Goal: Transaction & Acquisition: Subscribe to service/newsletter

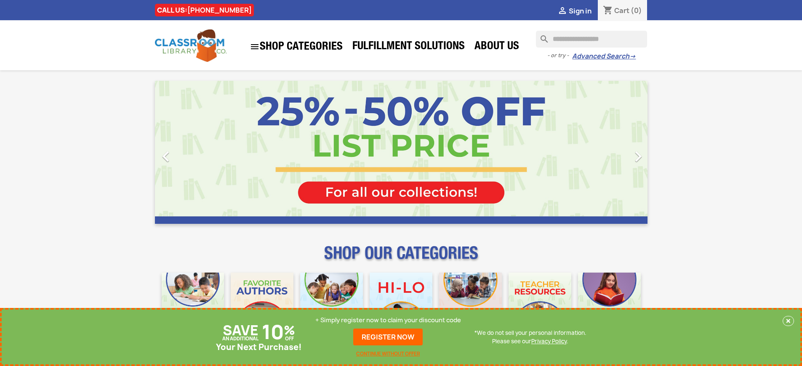
click at [388, 324] on p "+ Simply register now to claim your discount code" at bounding box center [388, 320] width 146 height 8
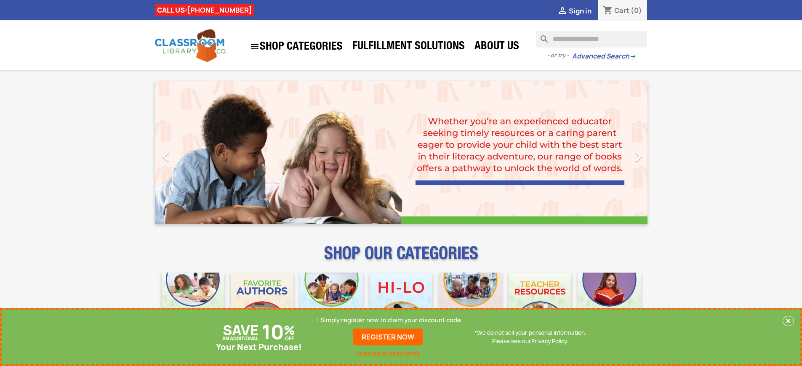
click at [388, 320] on p "+ Simply register now to claim your discount code" at bounding box center [388, 320] width 146 height 8
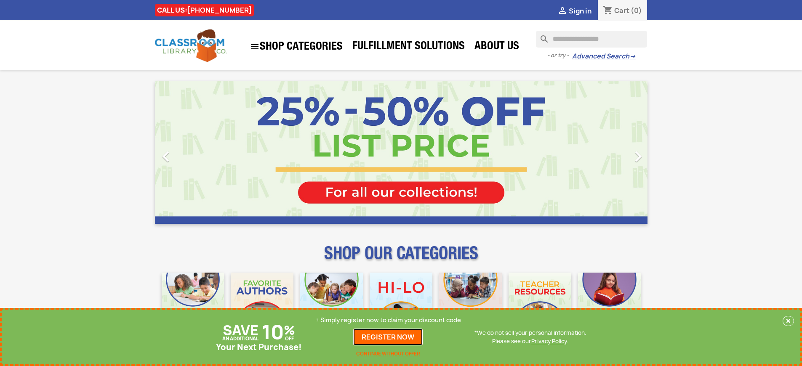
click at [388, 337] on link "REGISTER NOW" at bounding box center [387, 337] width 69 height 17
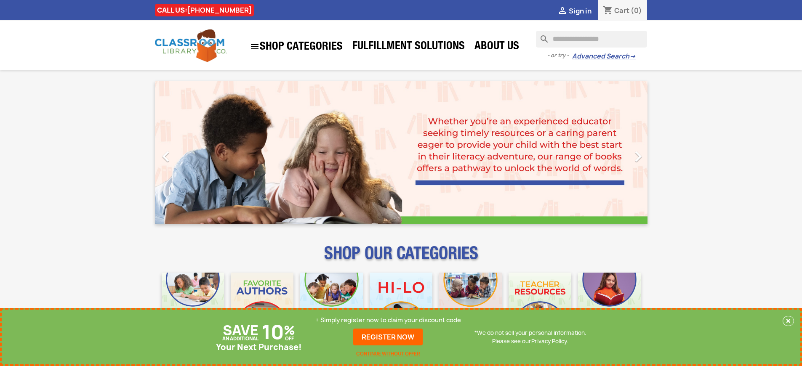
click at [388, 320] on p "+ Simply register now to claim your discount code" at bounding box center [388, 320] width 146 height 8
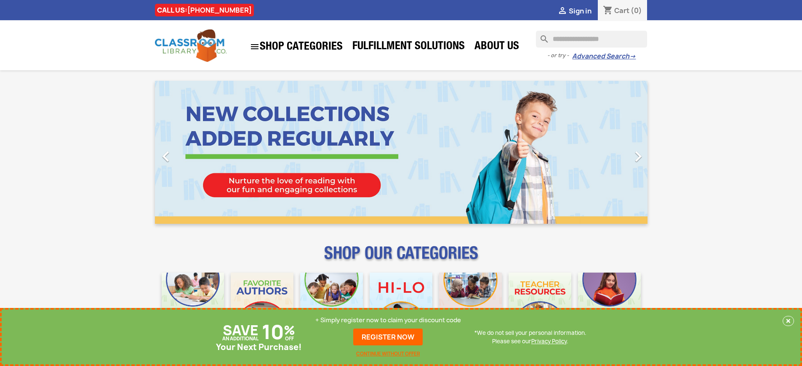
click at [388, 320] on p "+ Simply register now to claim your discount code" at bounding box center [388, 320] width 146 height 8
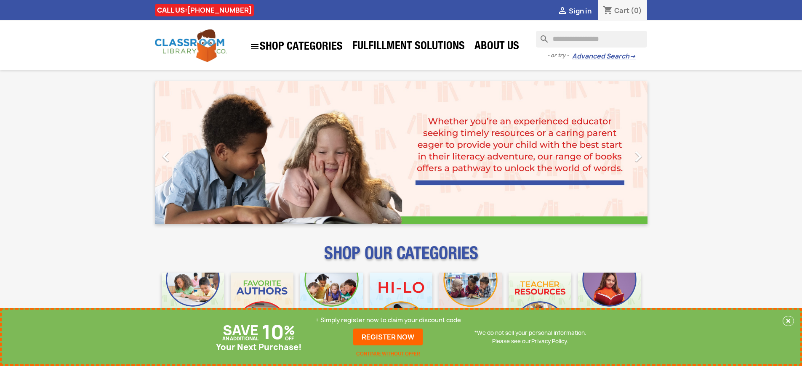
click at [388, 320] on p "+ Simply register now to claim your discount code" at bounding box center [388, 320] width 146 height 8
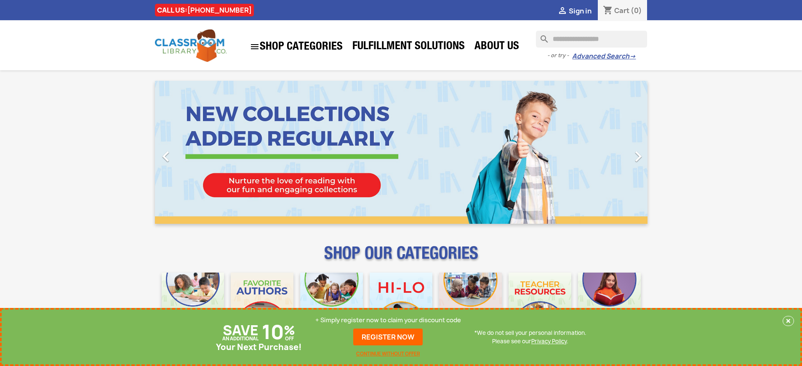
click at [388, 320] on p "+ Simply register now to claim your discount code" at bounding box center [388, 320] width 146 height 8
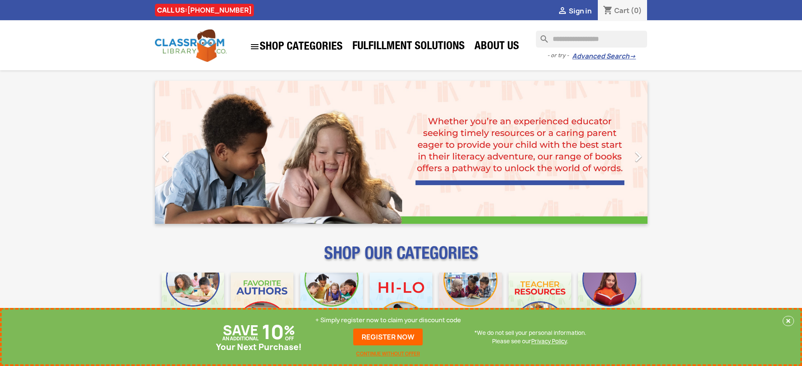
click at [388, 320] on p "+ Simply register now to claim your discount code" at bounding box center [388, 320] width 146 height 8
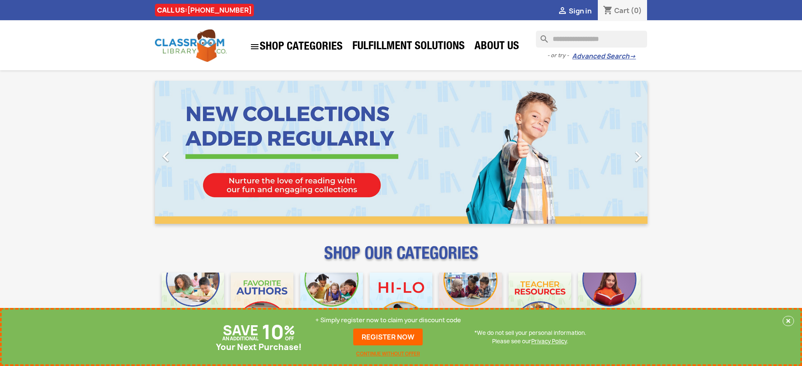
click at [388, 320] on p "+ Simply register now to claim your discount code" at bounding box center [388, 320] width 146 height 8
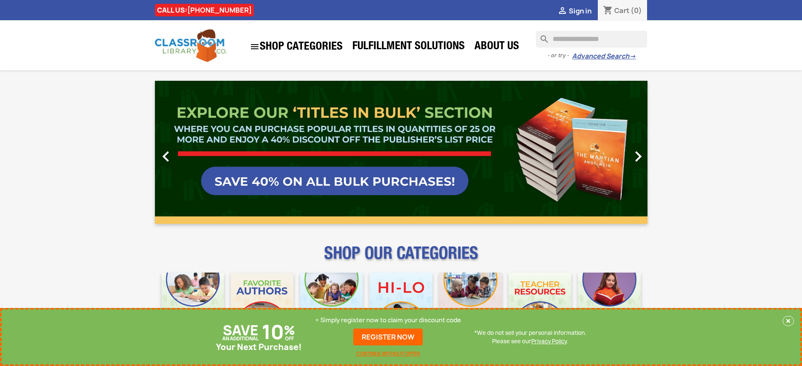
click at [388, 320] on p "+ Simply register now to claim your discount code" at bounding box center [388, 320] width 146 height 8
click at [388, 337] on link "REGISTER NOW" at bounding box center [387, 337] width 69 height 17
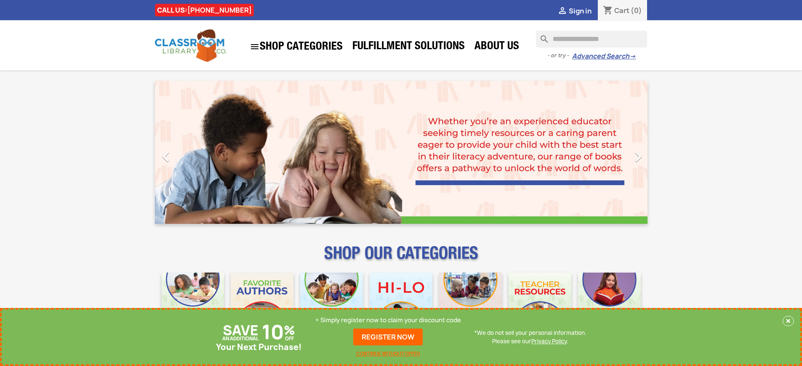
click at [388, 320] on p "+ Simply register now to claim your discount code" at bounding box center [388, 320] width 146 height 8
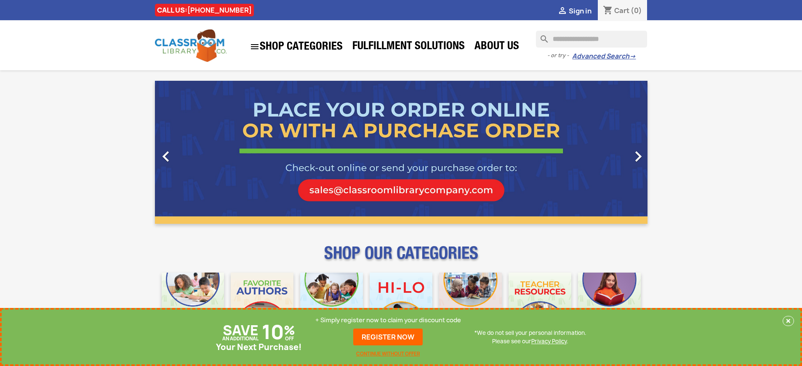
click at [388, 320] on p "+ Simply register now to claim your discount code" at bounding box center [388, 320] width 146 height 8
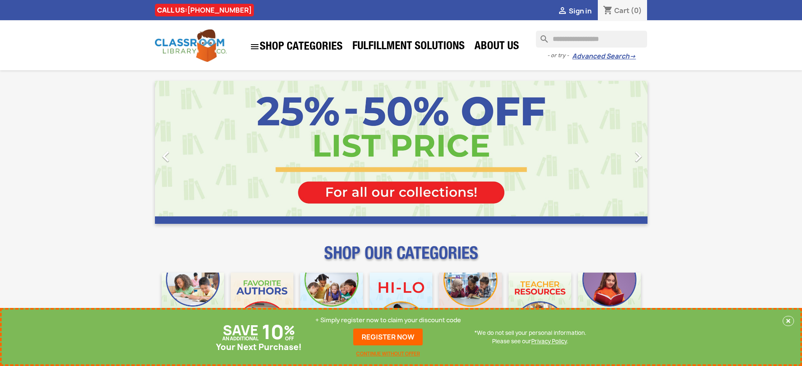
click at [388, 320] on p "+ Simply register now to claim your discount code" at bounding box center [388, 320] width 146 height 8
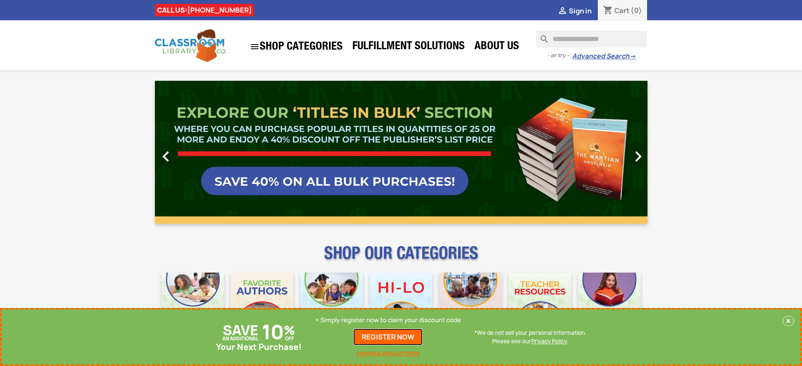
click at [388, 337] on link "REGISTER NOW" at bounding box center [387, 337] width 69 height 17
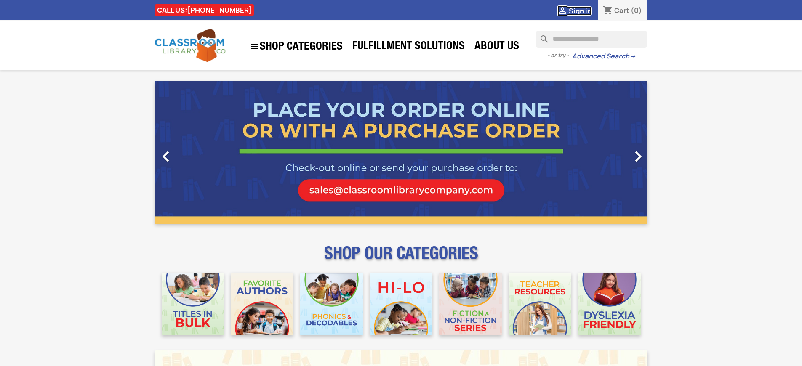
click at [579, 11] on span "Sign in" at bounding box center [580, 10] width 23 height 9
